Goal: Transaction & Acquisition: Download file/media

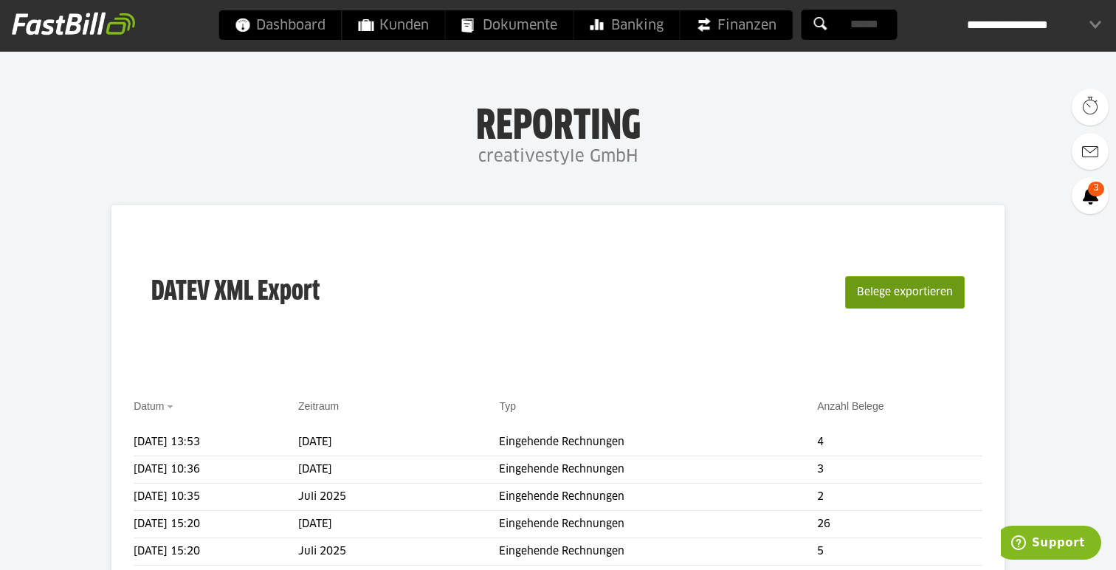
click at [901, 289] on button "Belege exportieren" at bounding box center [905, 292] width 120 height 32
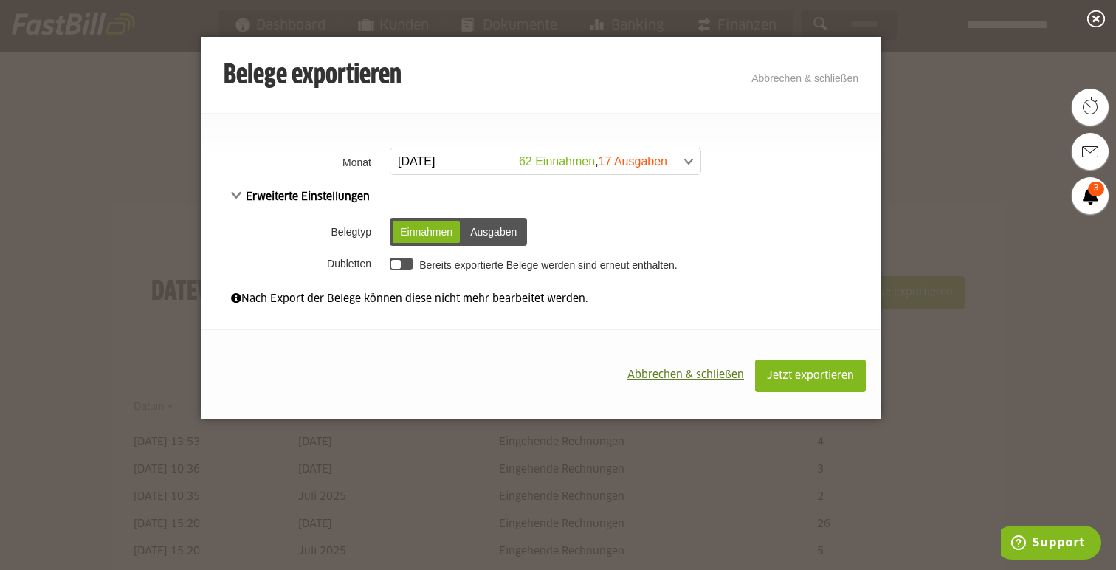
click at [596, 151] on span at bounding box center [538, 161] width 310 height 27
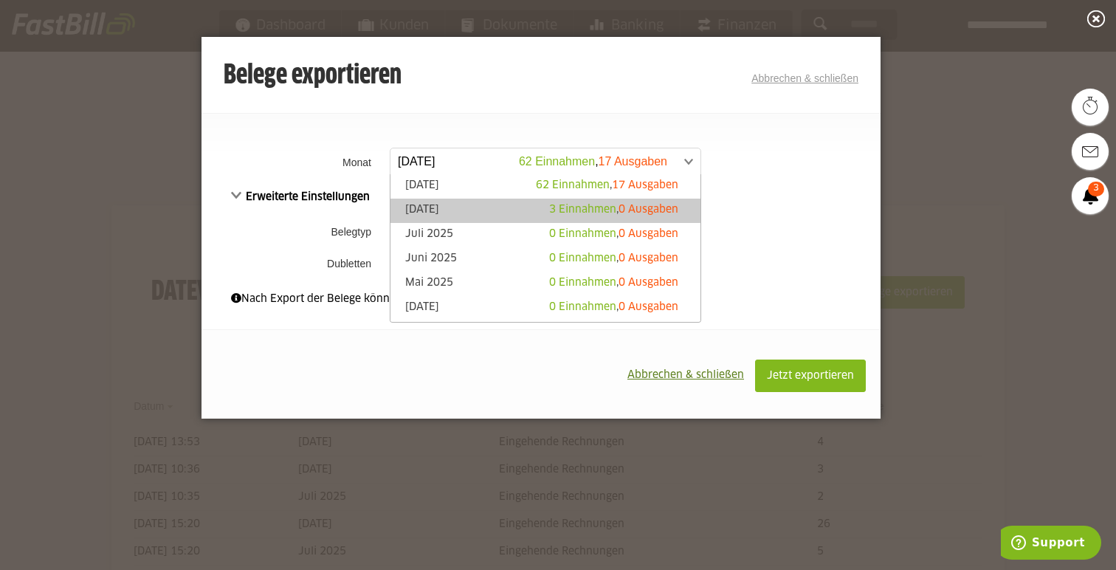
click at [599, 208] on span "3 Einnahmen" at bounding box center [582, 209] width 67 height 10
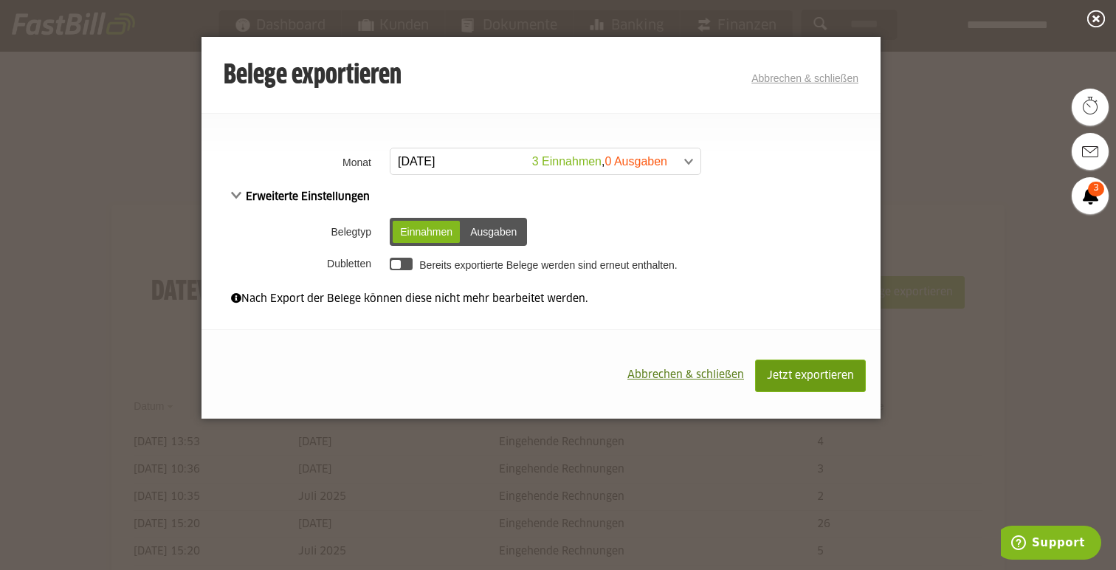
click at [785, 374] on span "Jetzt exportieren" at bounding box center [810, 376] width 87 height 10
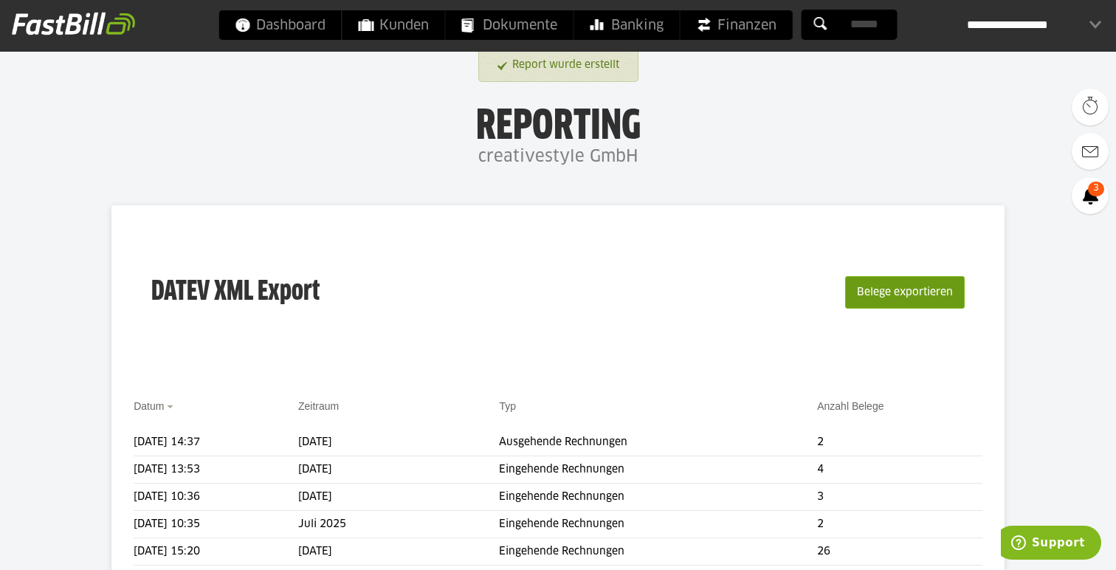
click at [893, 290] on button "Belege exportieren" at bounding box center [905, 292] width 120 height 32
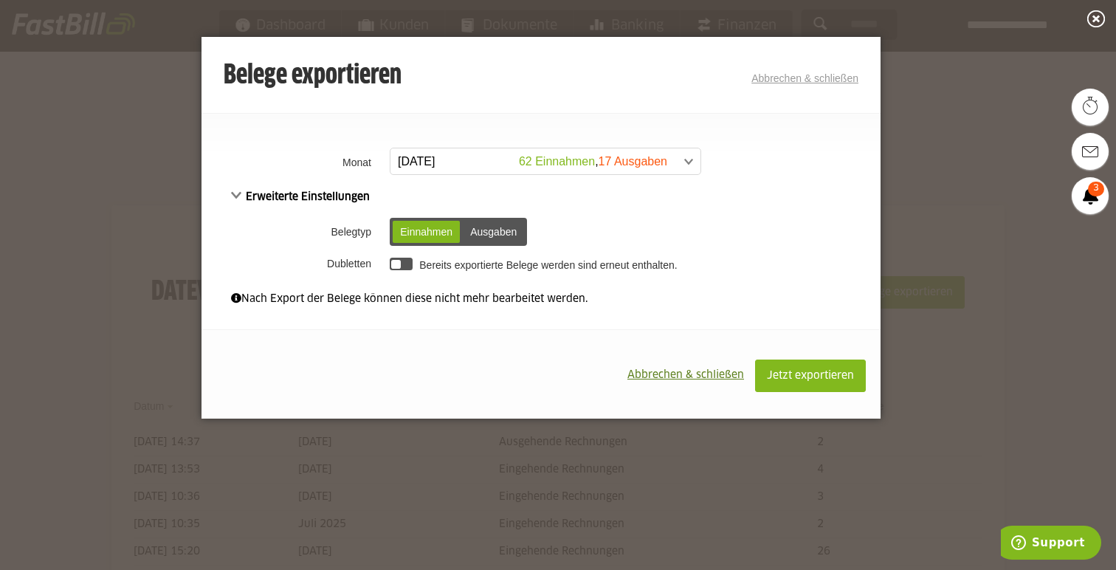
click at [642, 168] on span at bounding box center [538, 161] width 310 height 27
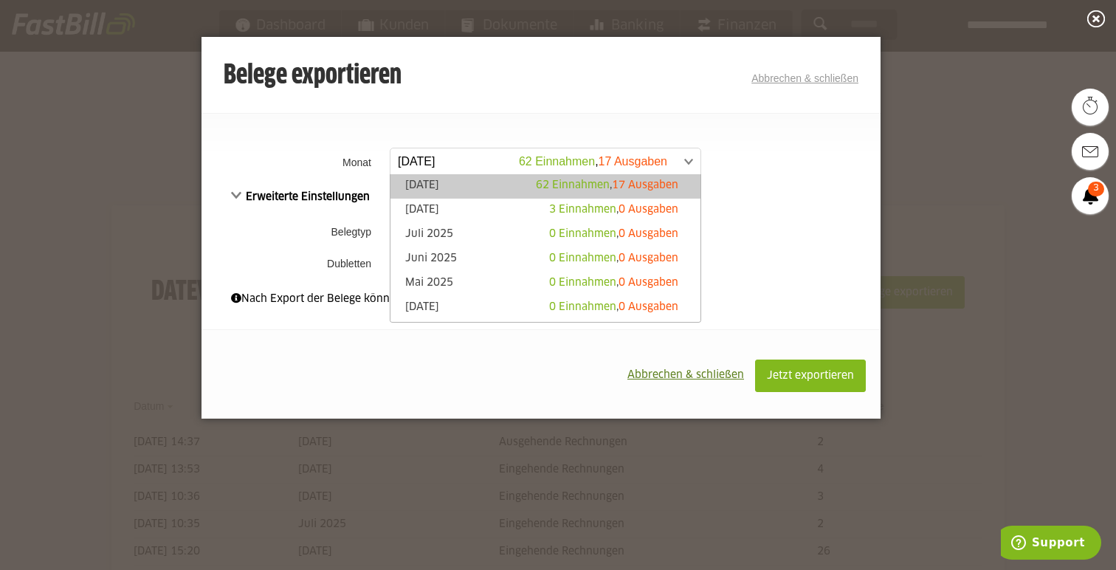
click at [642, 182] on span "17 Ausgaben" at bounding box center [645, 185] width 66 height 10
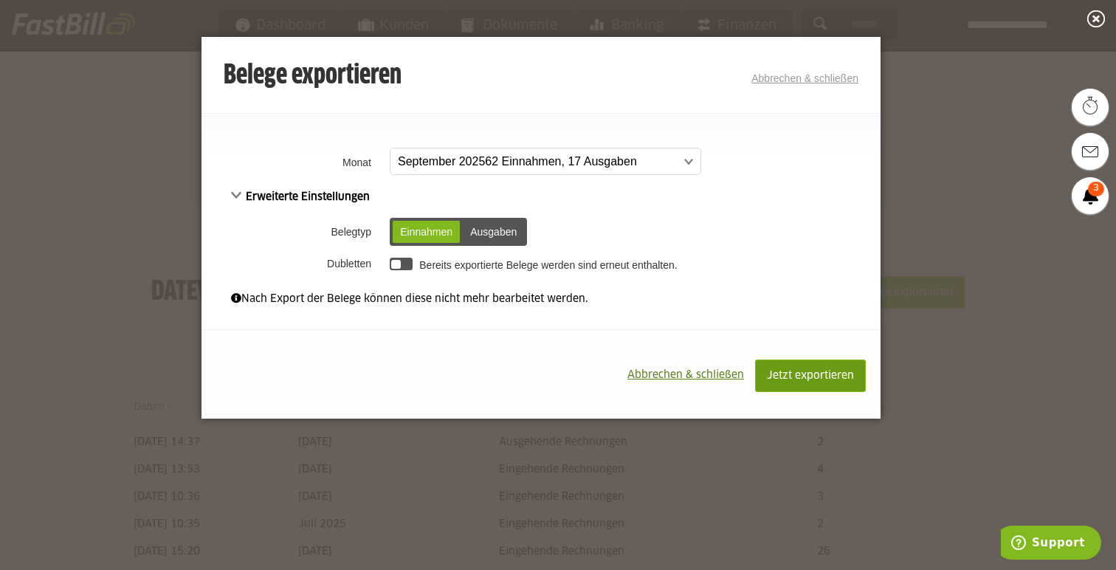
click at [808, 378] on span "Jetzt exportieren" at bounding box center [810, 376] width 87 height 10
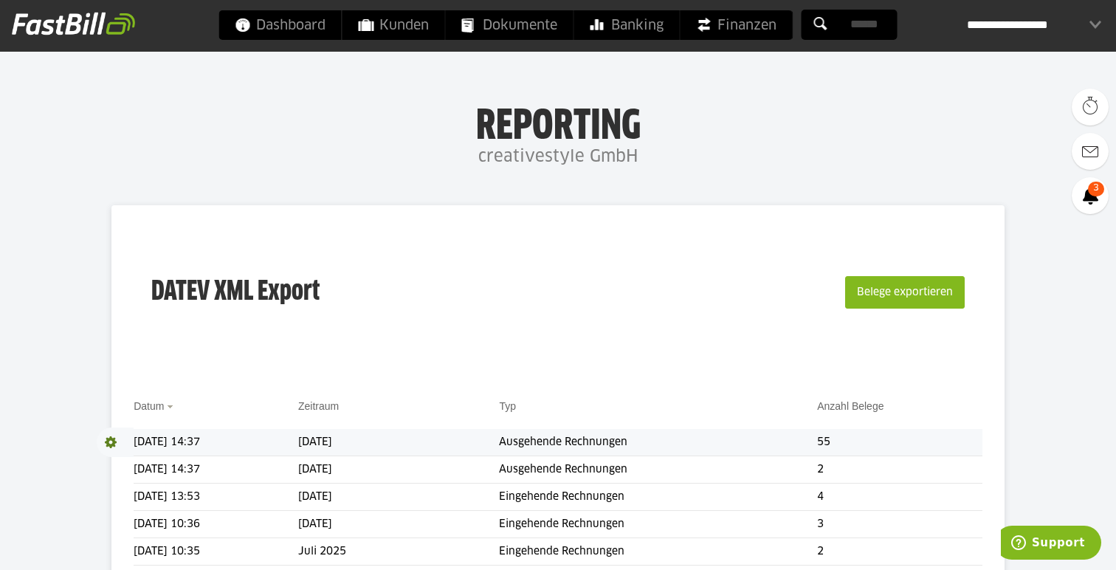
click at [108, 441] on span at bounding box center [115, 442] width 37 height 30
click at [123, 463] on link "Download" at bounding box center [136, 461] width 79 height 17
click at [111, 467] on span at bounding box center [115, 470] width 37 height 30
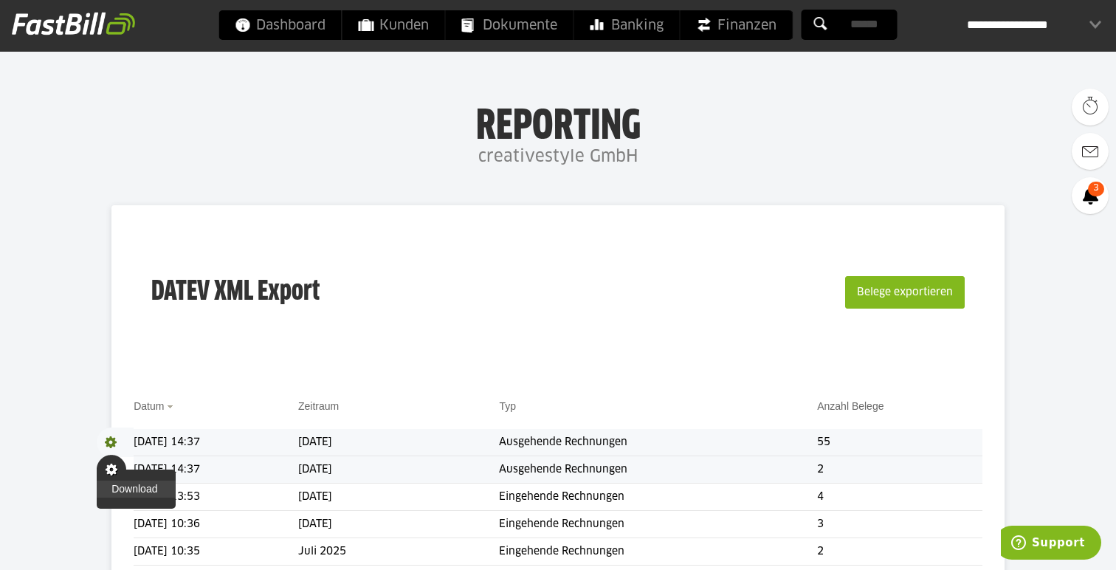
click at [116, 486] on link "Download" at bounding box center [136, 489] width 79 height 17
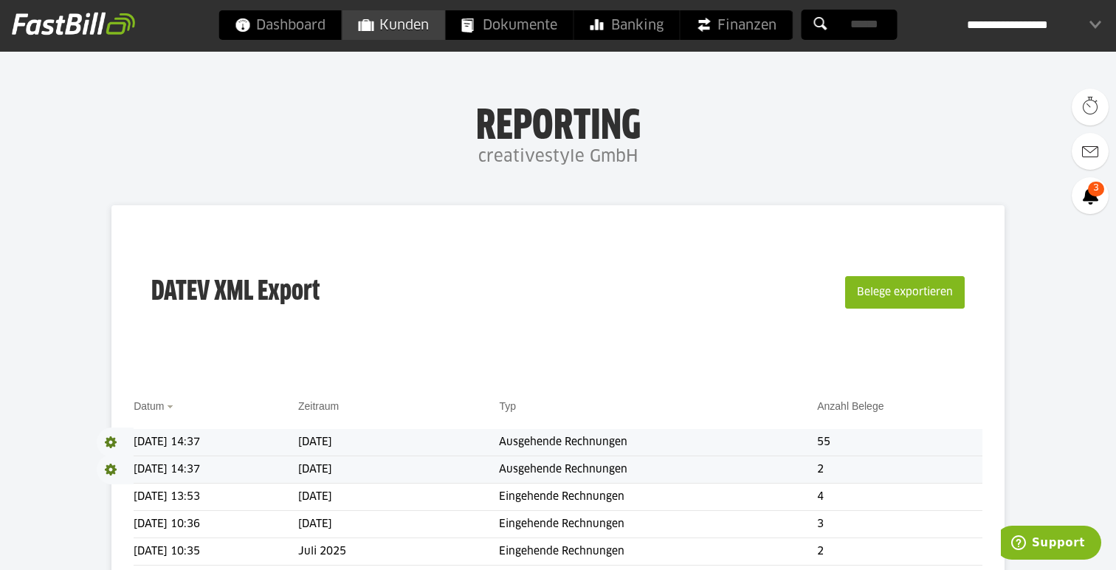
click at [424, 25] on span "Kunden" at bounding box center [394, 25] width 70 height 30
